Goal: Transaction & Acquisition: Download file/media

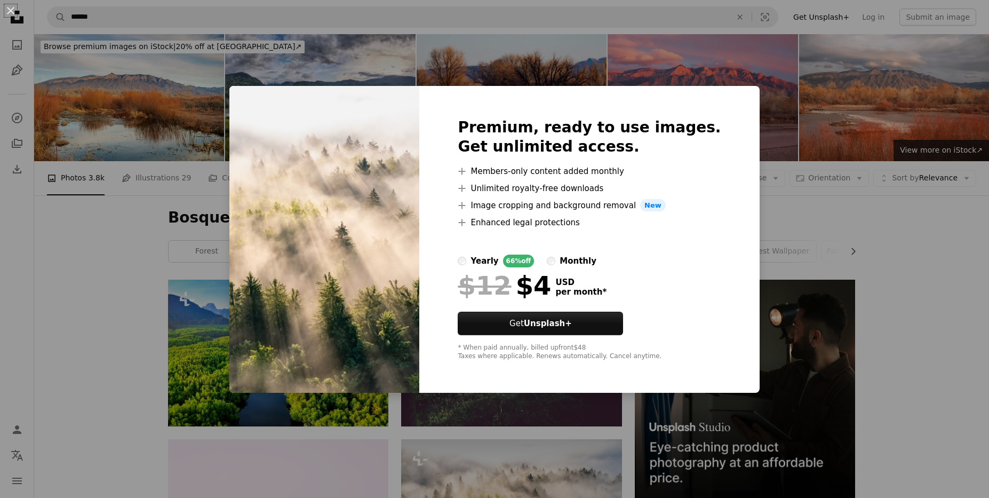
click at [333, 53] on div "An X shape Premium, ready to use images. Get unlimited access. A plus sign Memb…" at bounding box center [494, 249] width 989 height 498
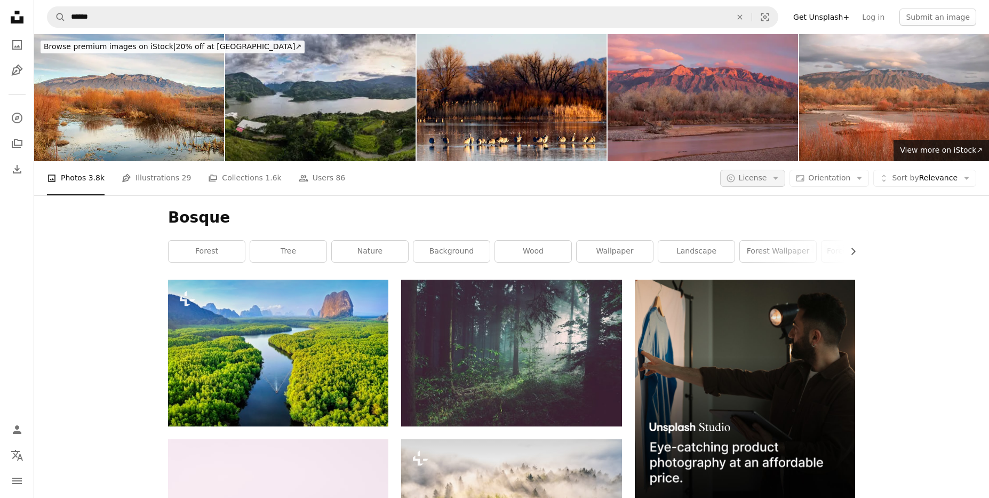
click at [779, 173] on icon "Arrow down" at bounding box center [776, 178] width 10 height 10
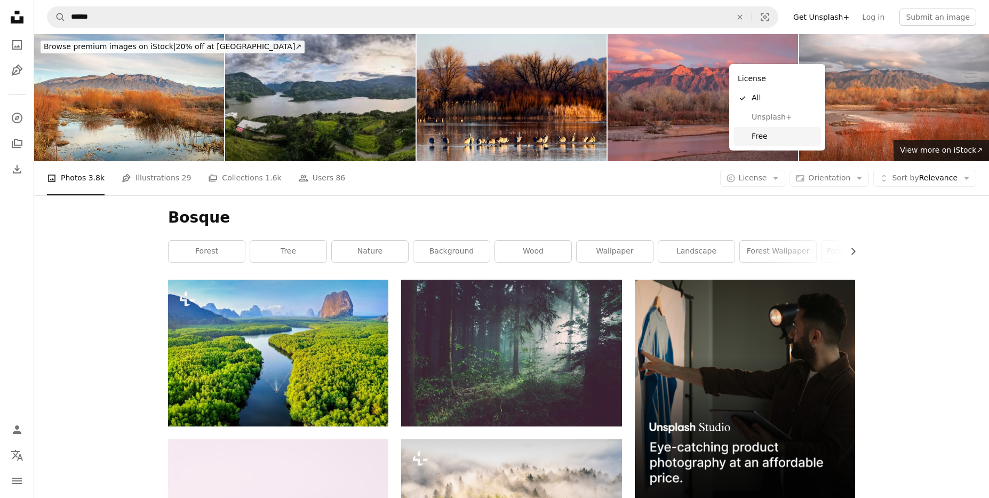
click at [754, 139] on span "Free" at bounding box center [784, 136] width 65 height 11
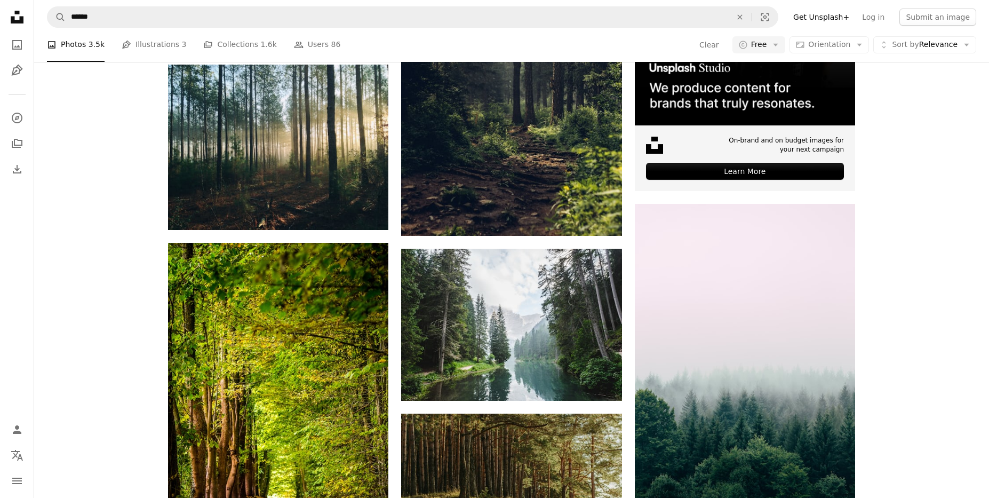
scroll to position [368, 0]
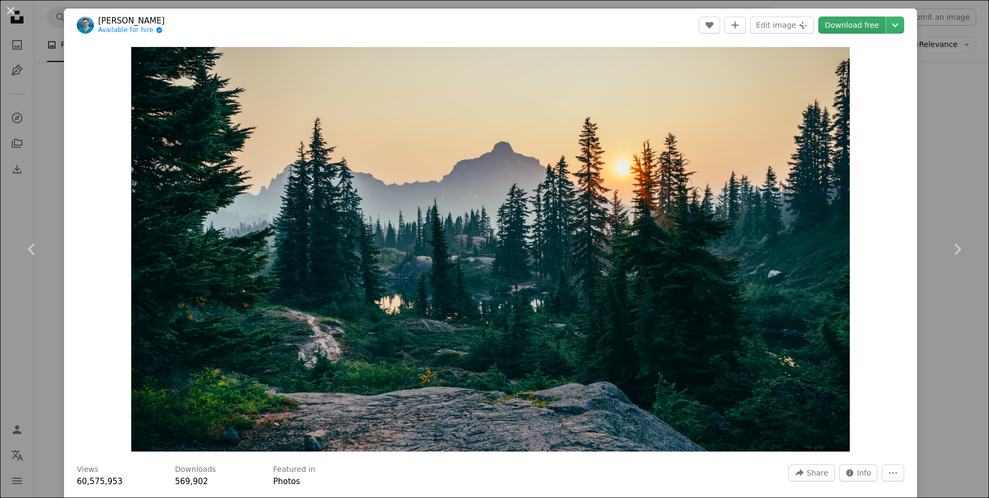
click at [873, 23] on link "Download free" at bounding box center [851, 25] width 67 height 17
